Goal: Transaction & Acquisition: Purchase product/service

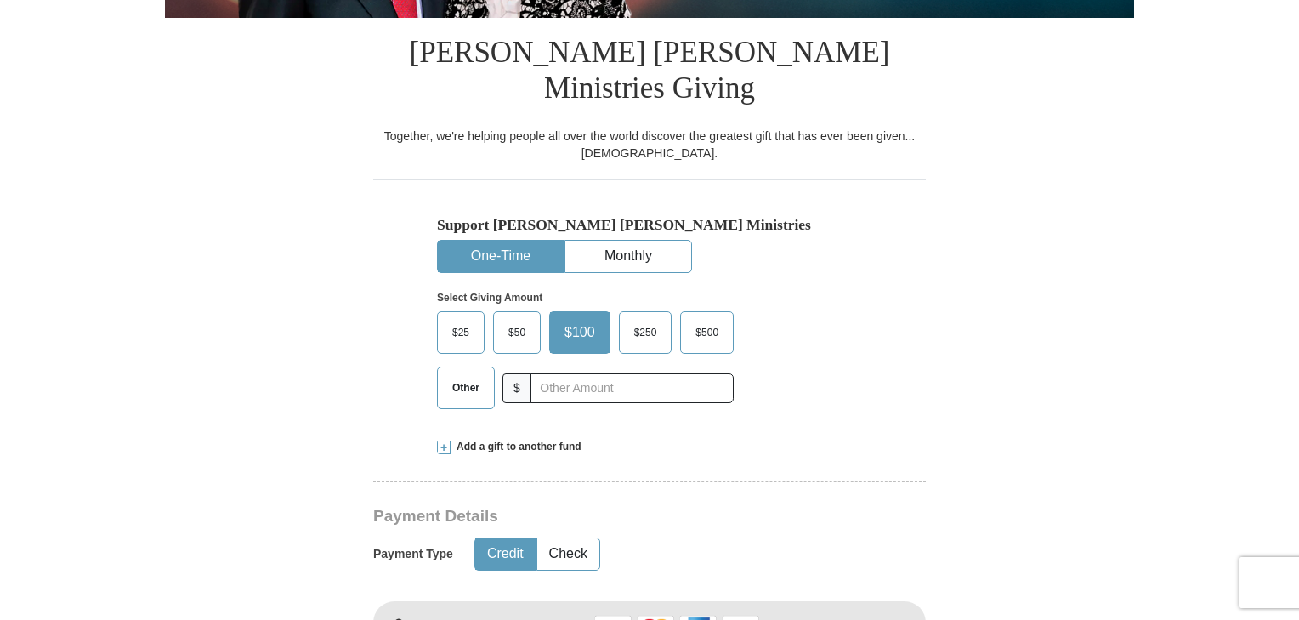
scroll to position [476, 0]
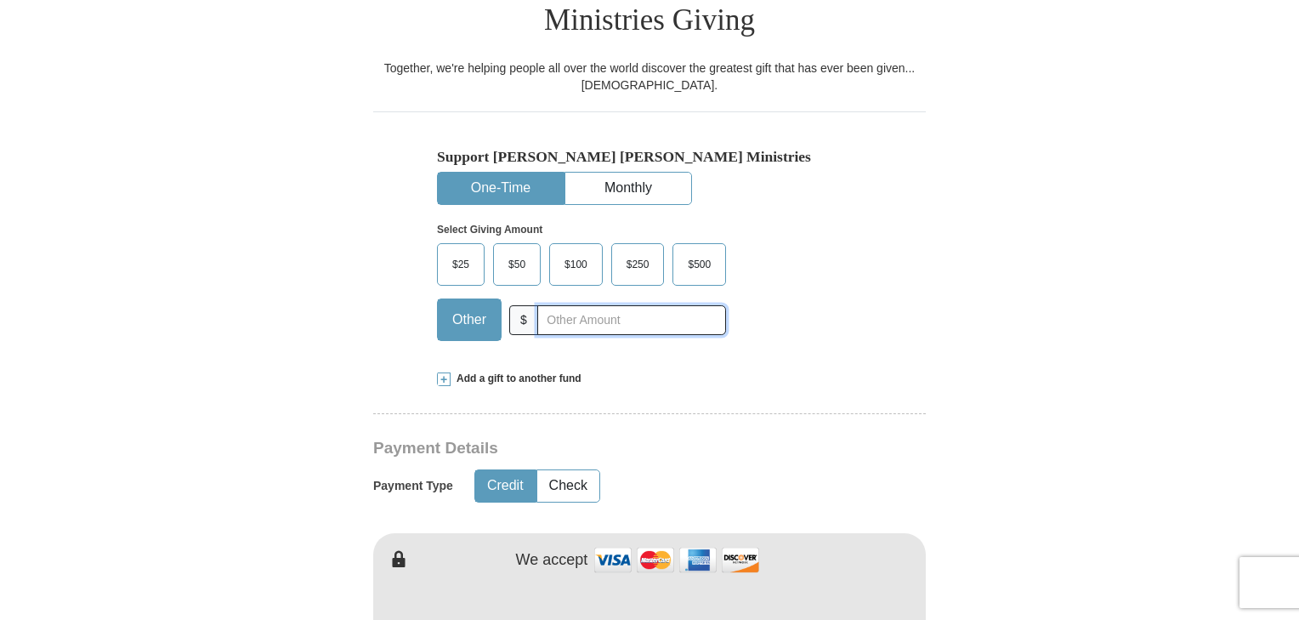
click at [567, 305] on input "text" at bounding box center [631, 320] width 189 height 30
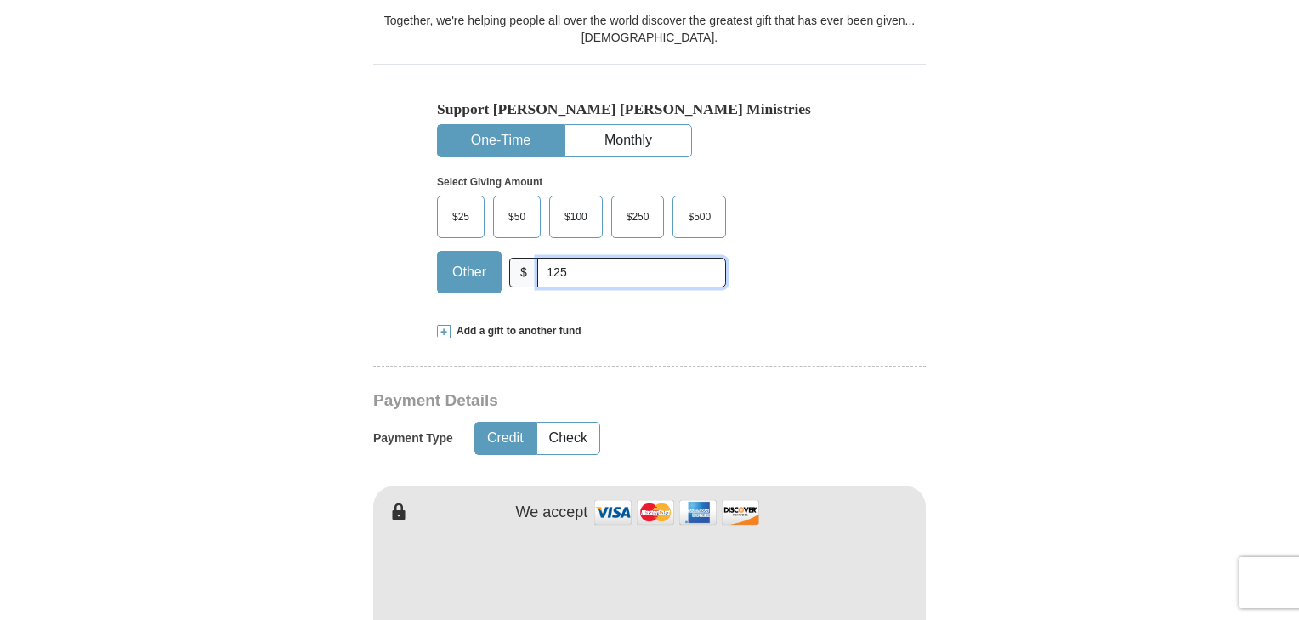
scroll to position [612, 0]
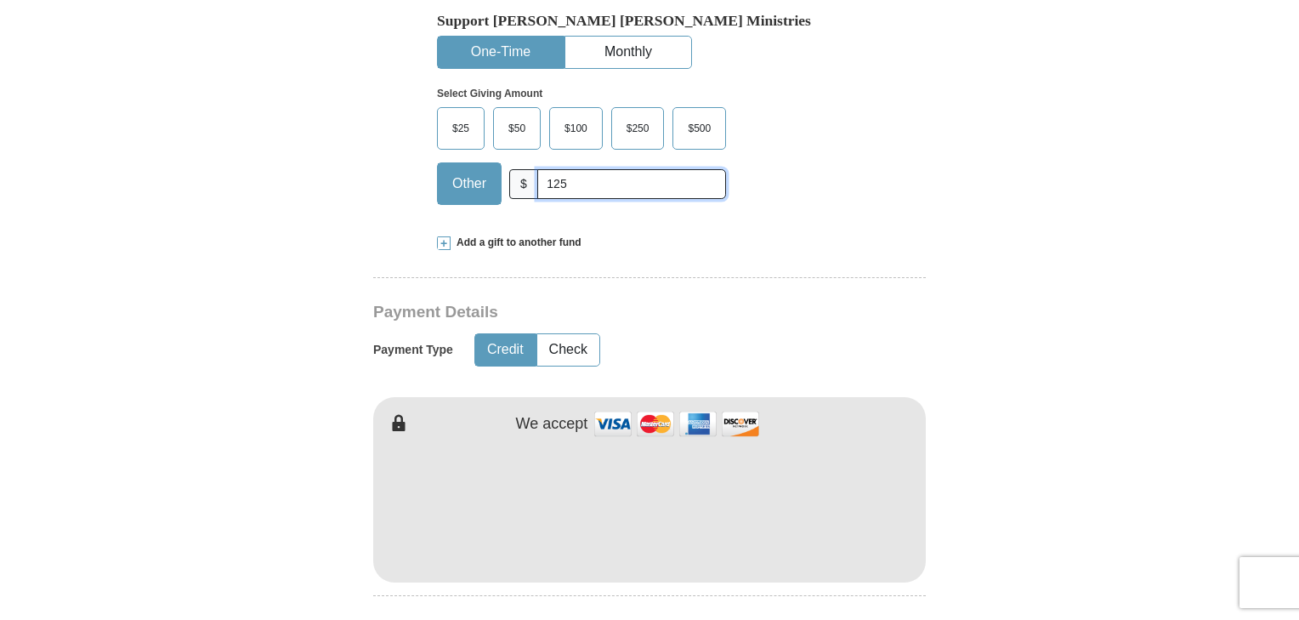
type input "125"
click at [515, 334] on button "Credit" at bounding box center [505, 349] width 60 height 31
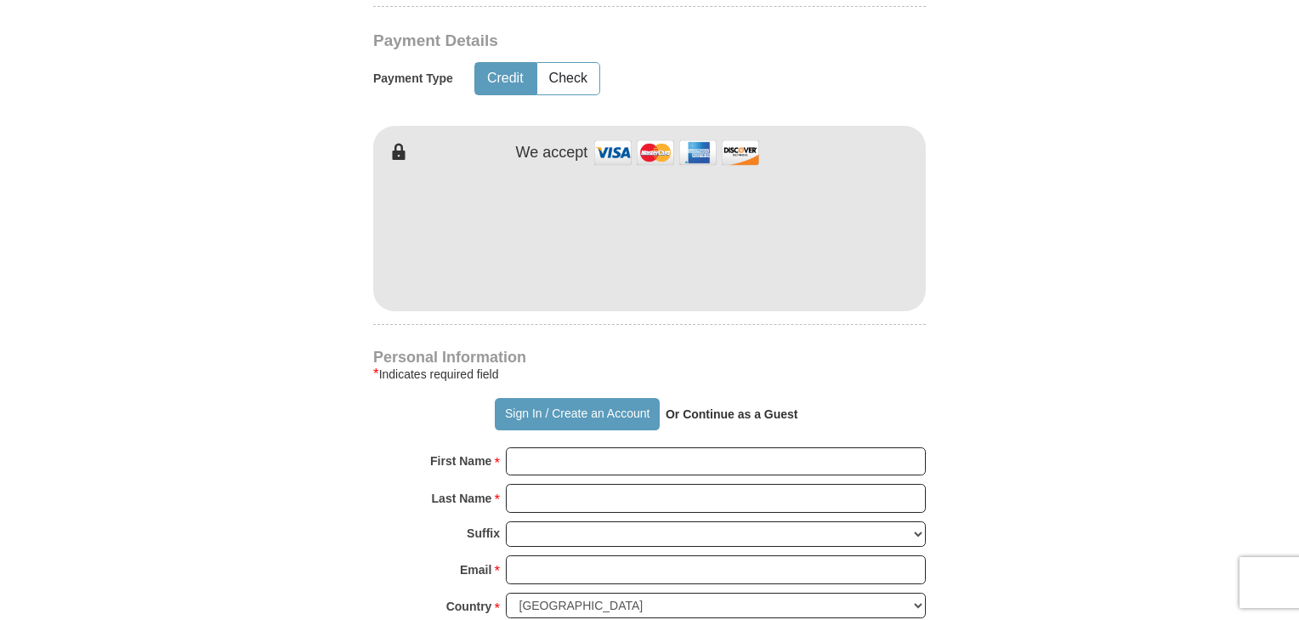
scroll to position [884, 0]
click at [579, 446] on input "First Name *" at bounding box center [716, 460] width 420 height 29
type input "[PERSON_NAME]"
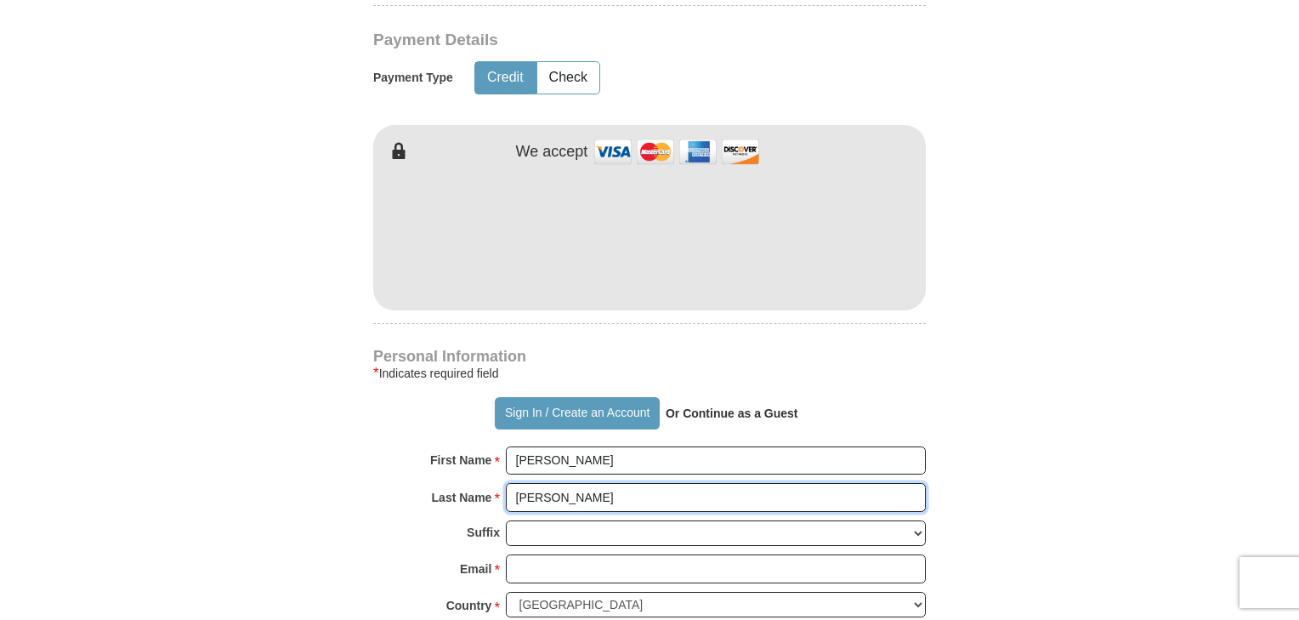
type input "[PERSON_NAME]"
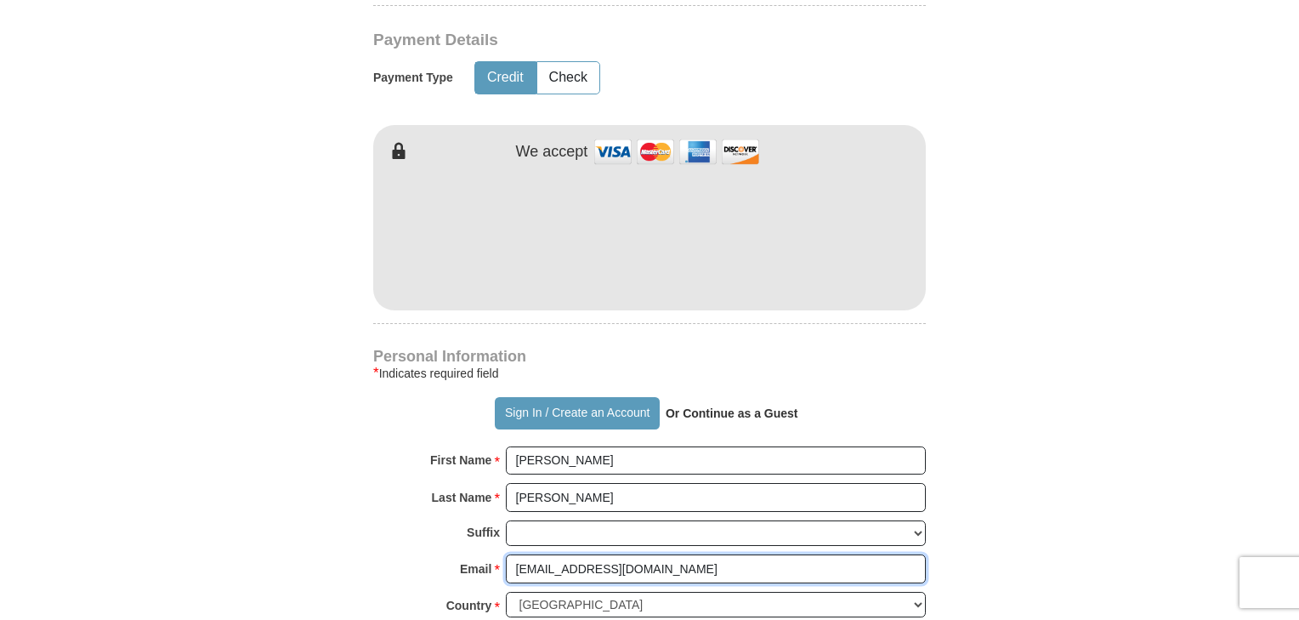
type input "[EMAIL_ADDRESS][DOMAIN_NAME]"
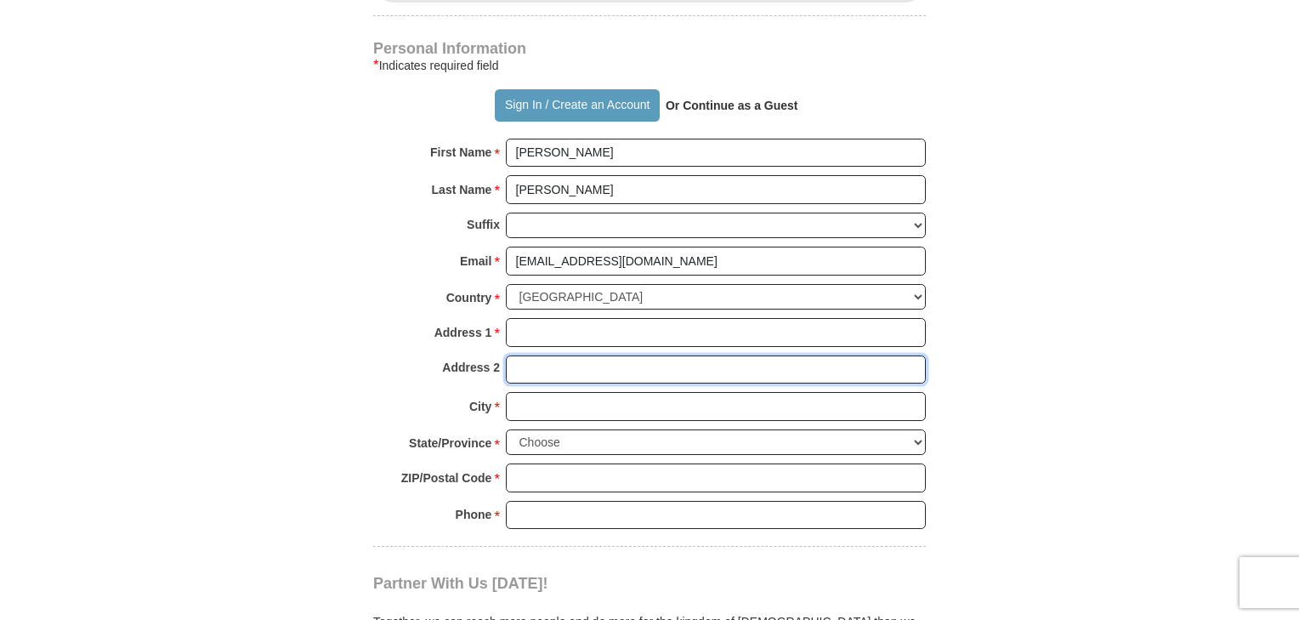
scroll to position [1211, 0]
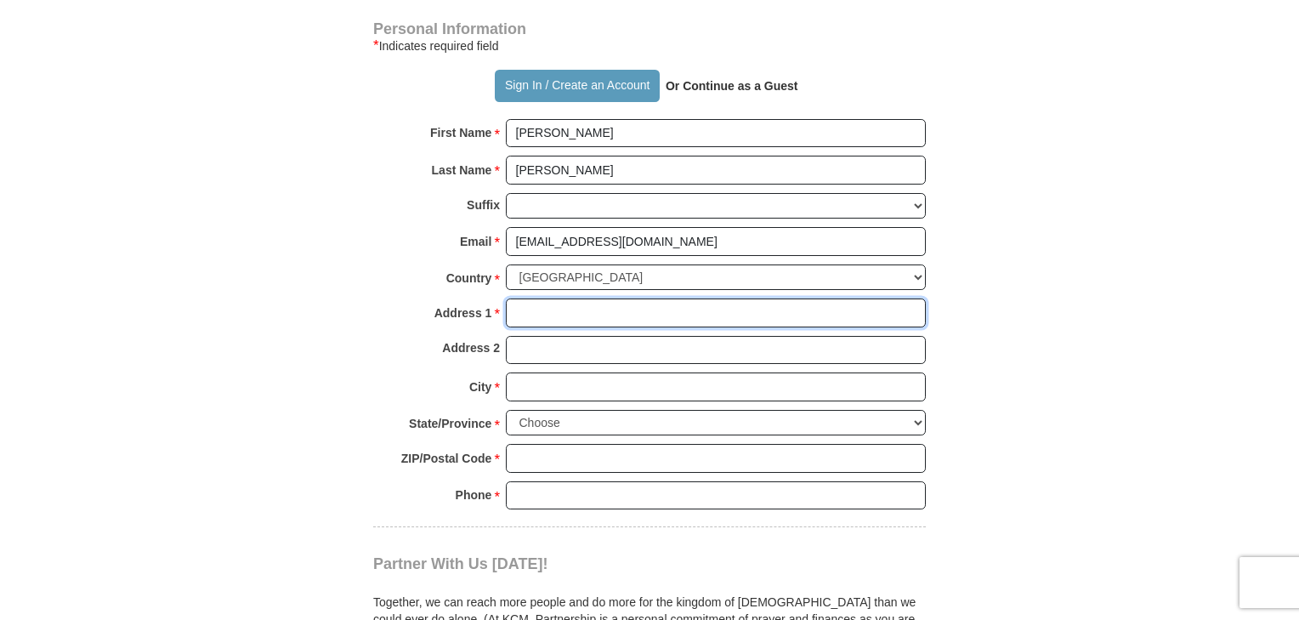
click at [764, 298] on input "Address 1 *" at bounding box center [716, 312] width 420 height 29
type input "[STREET_ADDRESS]"
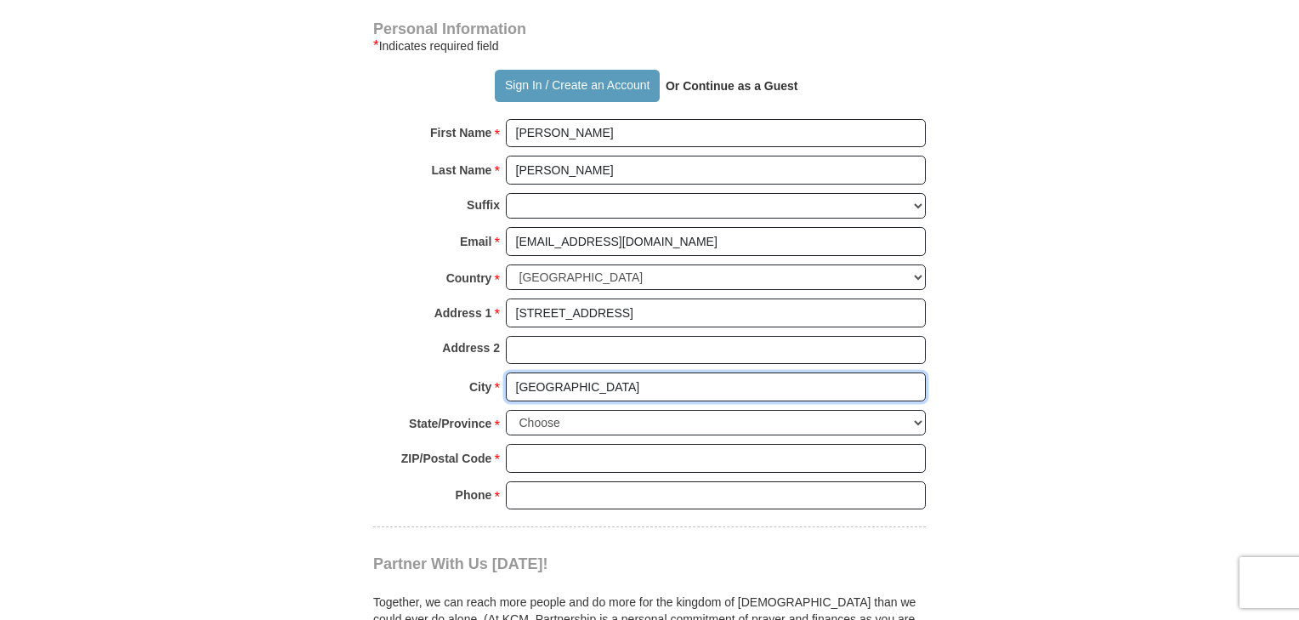
type input "[GEOGRAPHIC_DATA]"
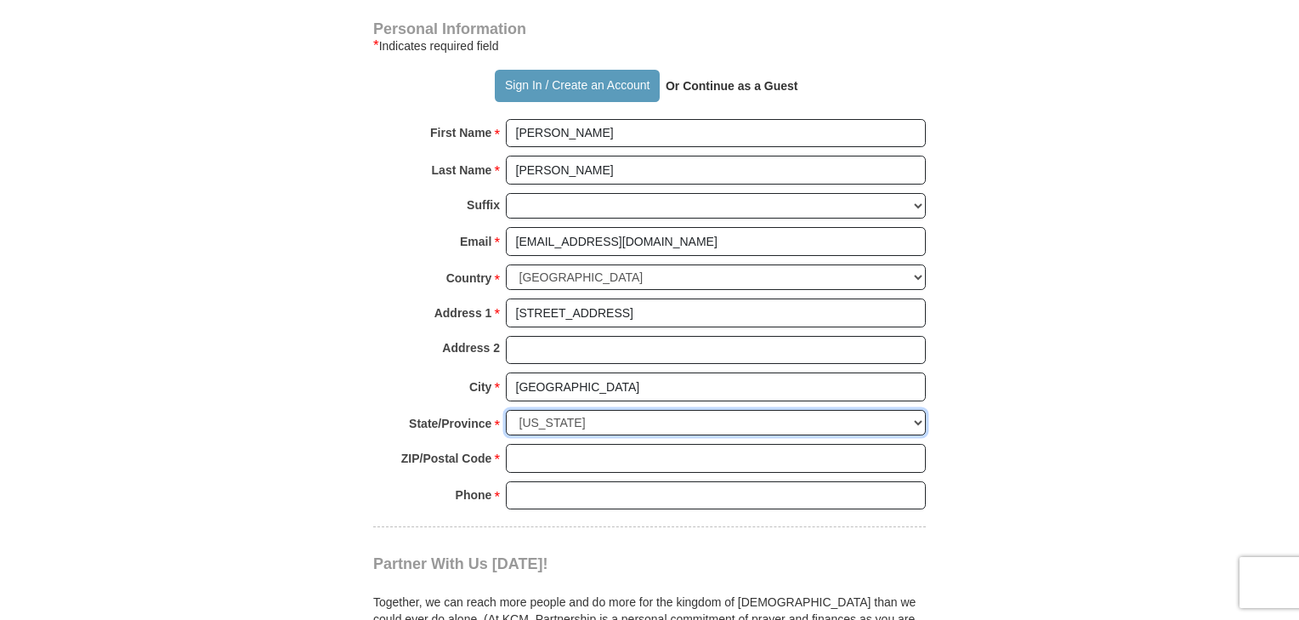
select select "[GEOGRAPHIC_DATA]"
type input "7078"
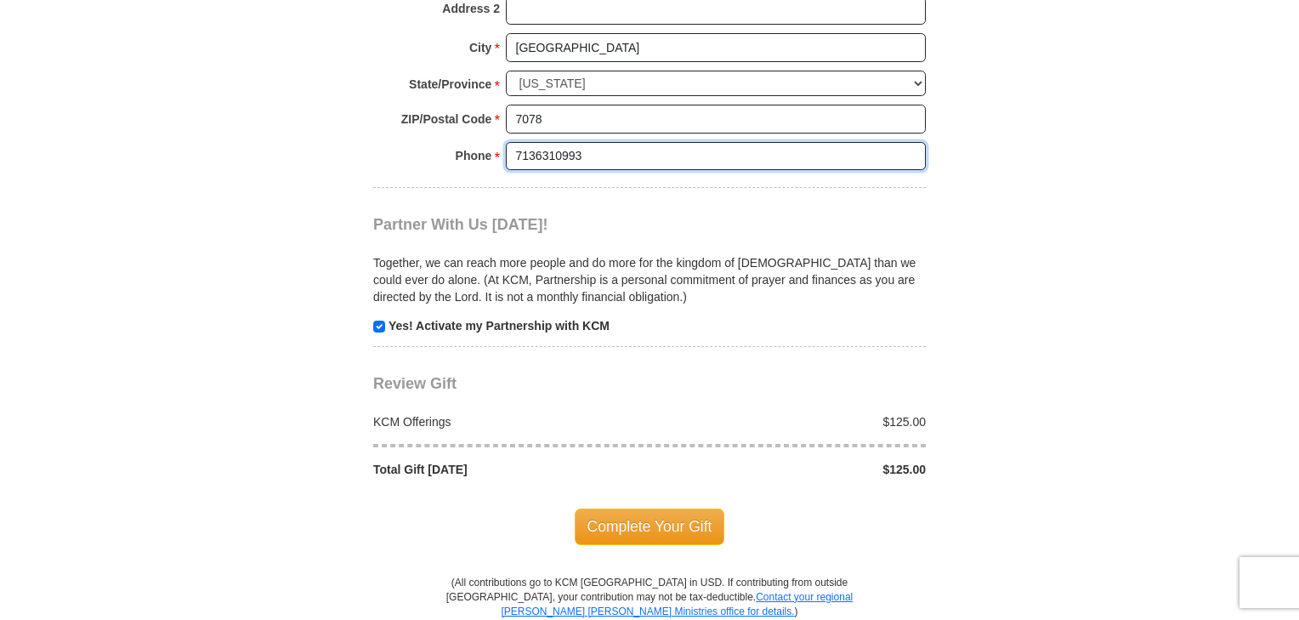
scroll to position [1551, 0]
type input "7136310993"
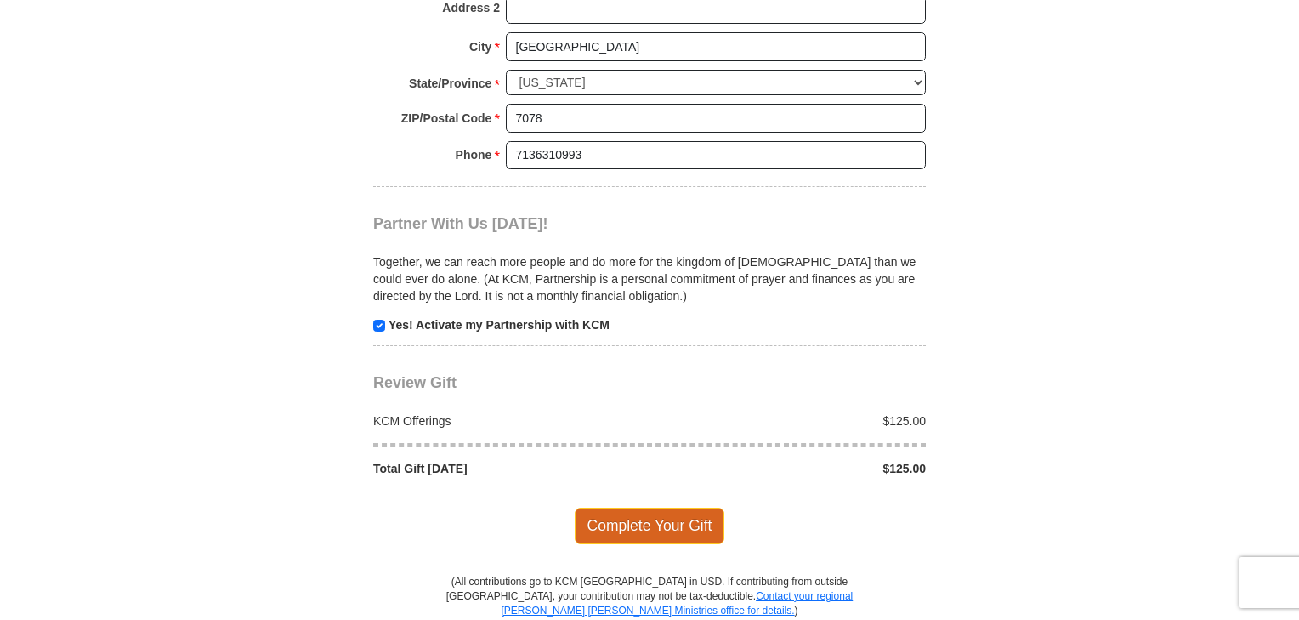
click at [674, 507] on span "Complete Your Gift" at bounding box center [650, 525] width 150 height 36
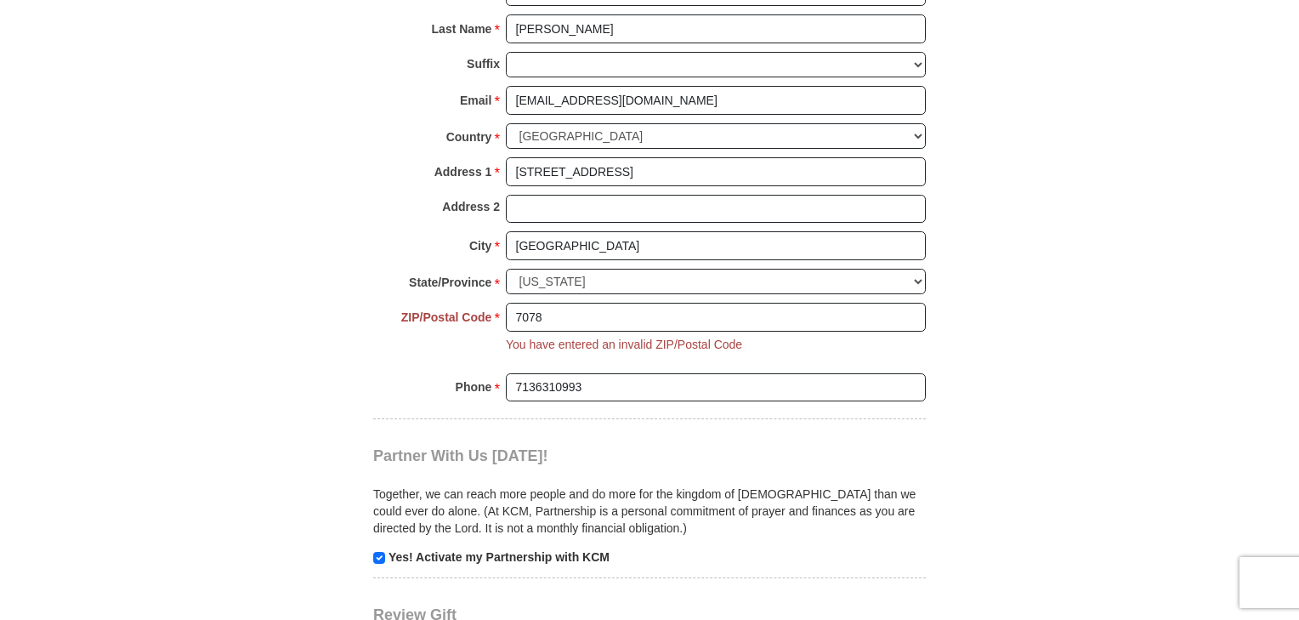
scroll to position [1328, 0]
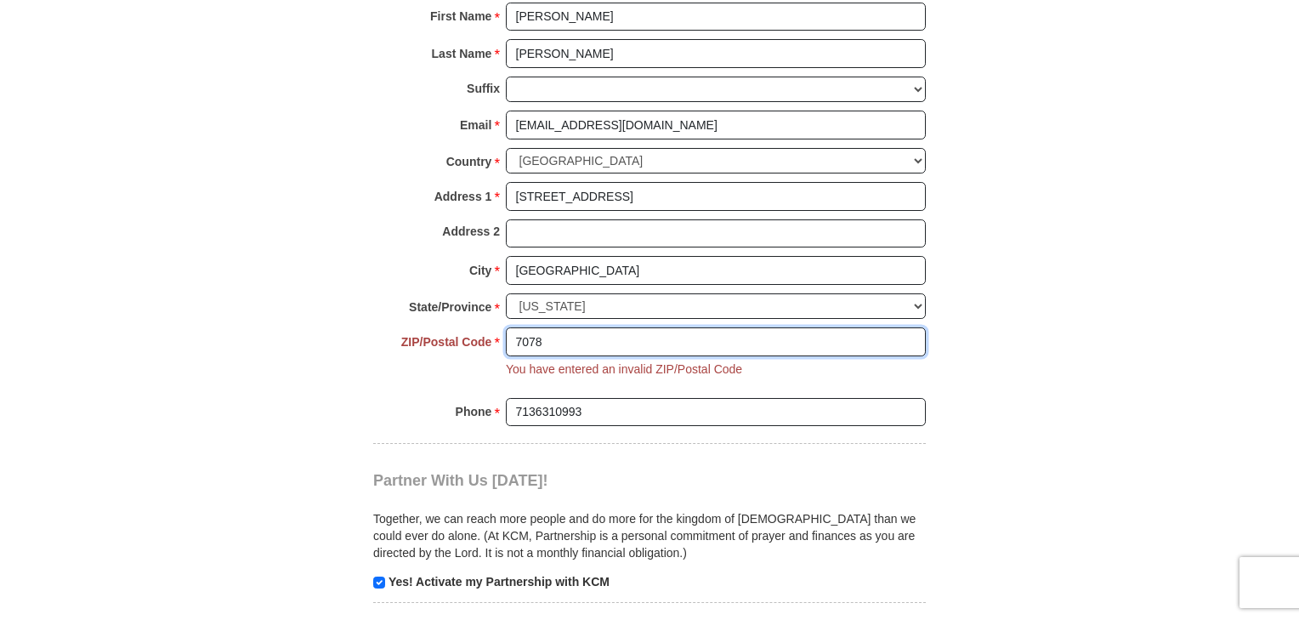
click at [523, 327] on input "7078" at bounding box center [716, 341] width 420 height 29
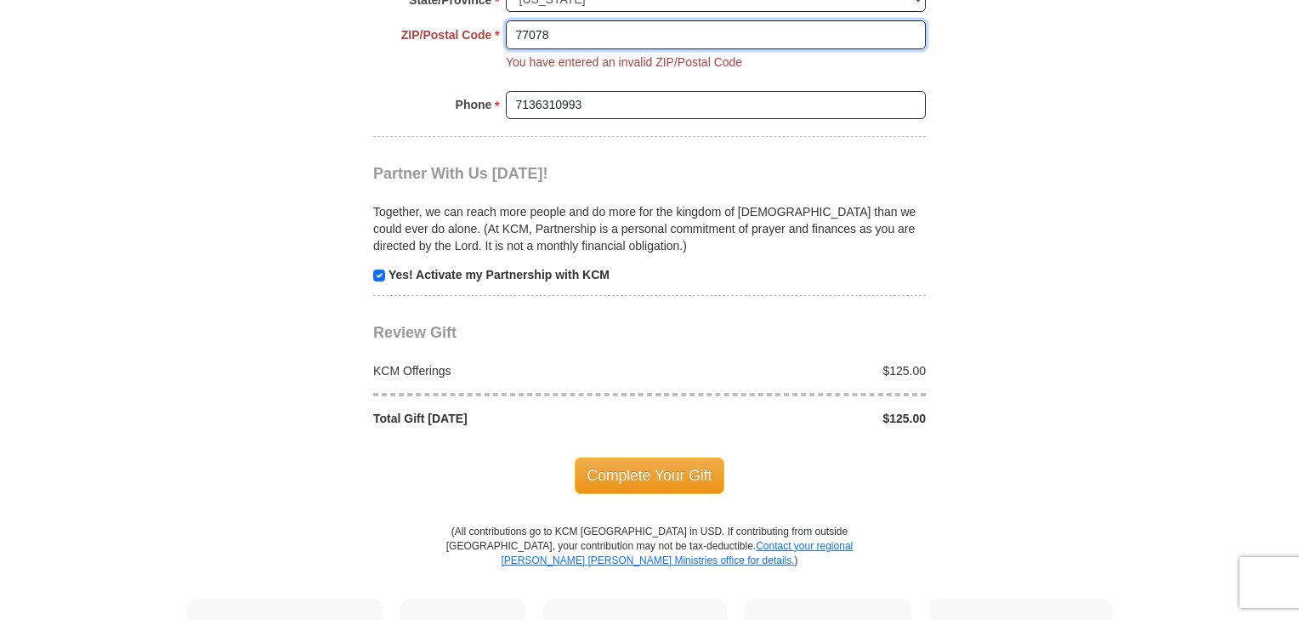
scroll to position [1668, 0]
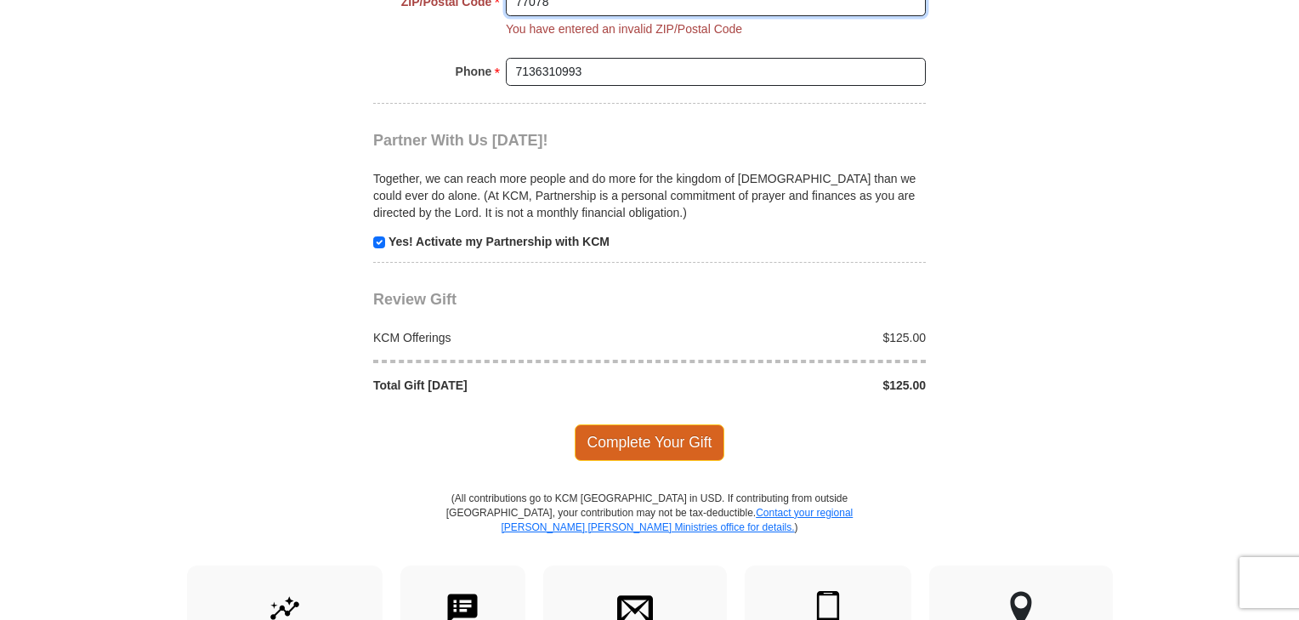
type input "77078"
click at [642, 424] on span "Complete Your Gift" at bounding box center [650, 442] width 150 height 36
